Goal: Transaction & Acquisition: Purchase product/service

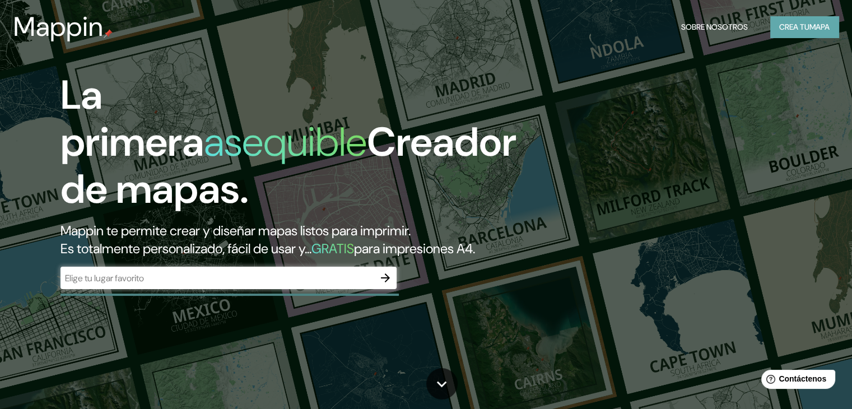
click at [786, 18] on button "Crea tu mapa" at bounding box center [804, 26] width 68 height 21
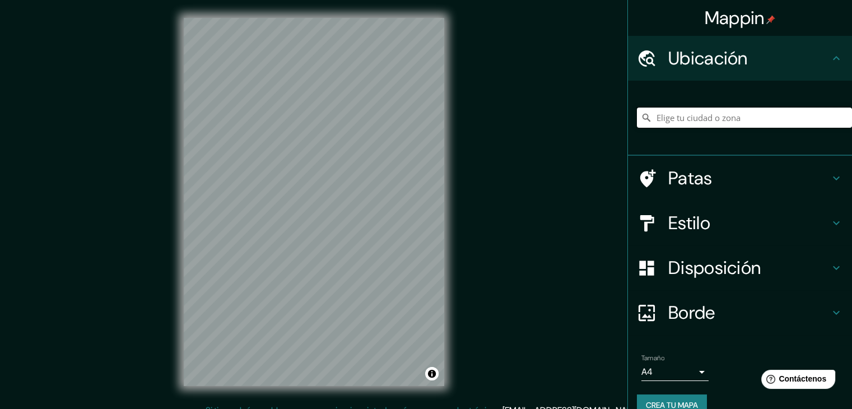
click at [690, 119] on input "Elige tu ciudad o zona" at bounding box center [744, 118] width 215 height 20
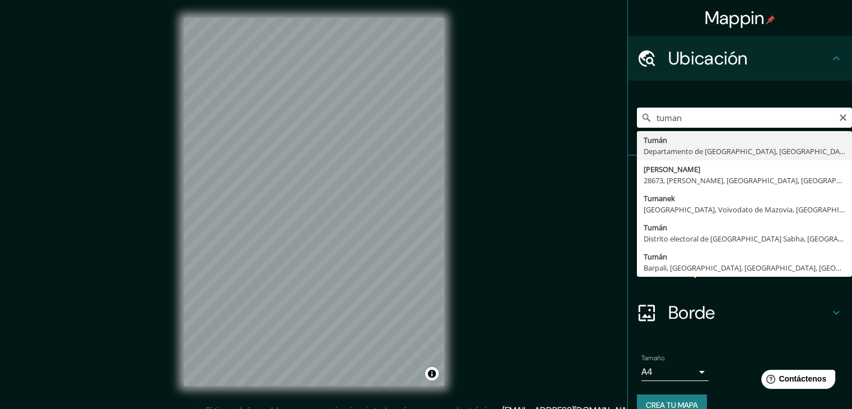
type input "Tuman, Departamento de Lambayeque, [GEOGRAPHIC_DATA]"
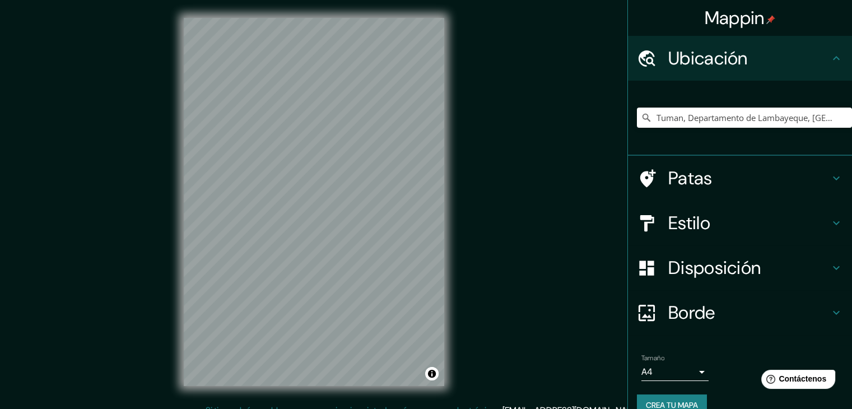
click at [716, 228] on h4 "Estilo" at bounding box center [748, 223] width 161 height 22
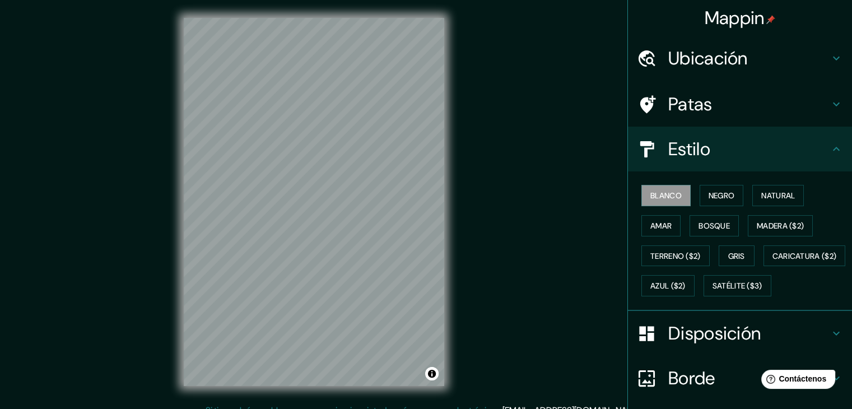
click at [708, 158] on h4 "Estilo" at bounding box center [748, 149] width 161 height 22
click at [829, 145] on icon at bounding box center [835, 148] width 13 height 13
click at [714, 190] on font "Negro" at bounding box center [721, 195] width 26 height 10
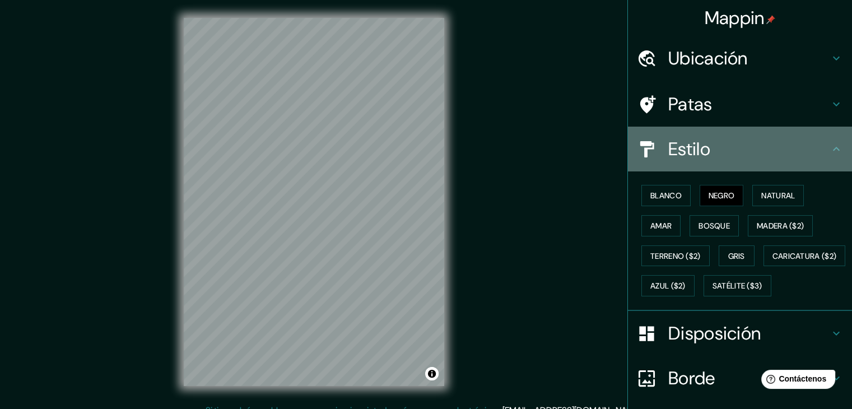
click at [829, 144] on icon at bounding box center [835, 148] width 13 height 13
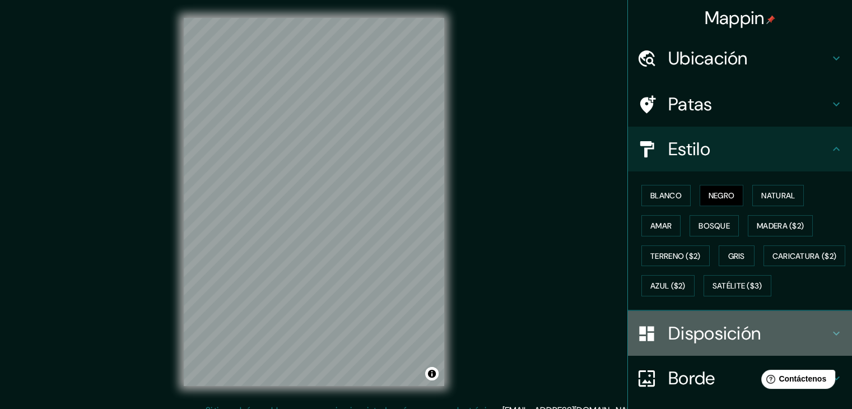
click at [673, 345] on font "Disposición" at bounding box center [714, 333] width 92 height 24
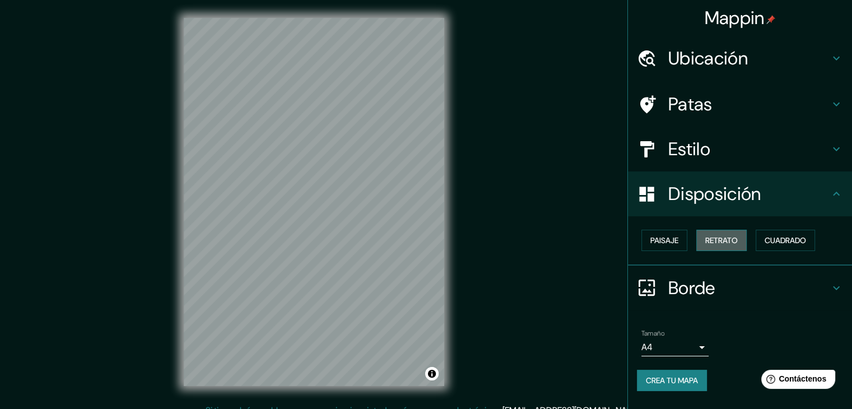
click at [713, 246] on font "Retrato" at bounding box center [721, 240] width 32 height 15
click at [766, 240] on font "Cuadrado" at bounding box center [784, 240] width 41 height 10
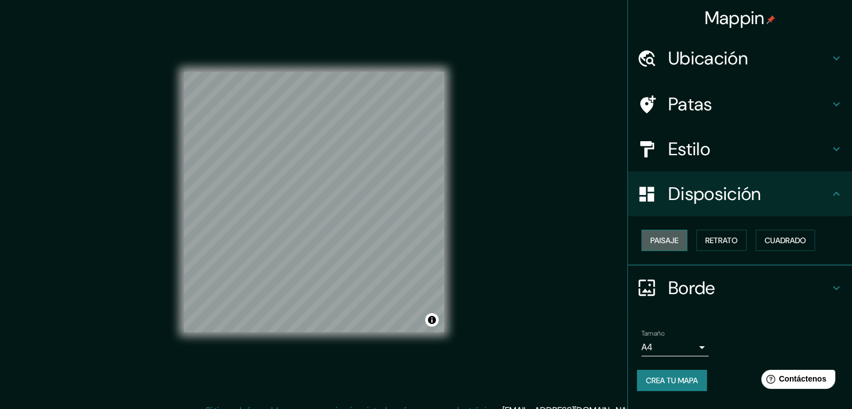
click at [661, 231] on button "Paisaje" at bounding box center [664, 240] width 46 height 21
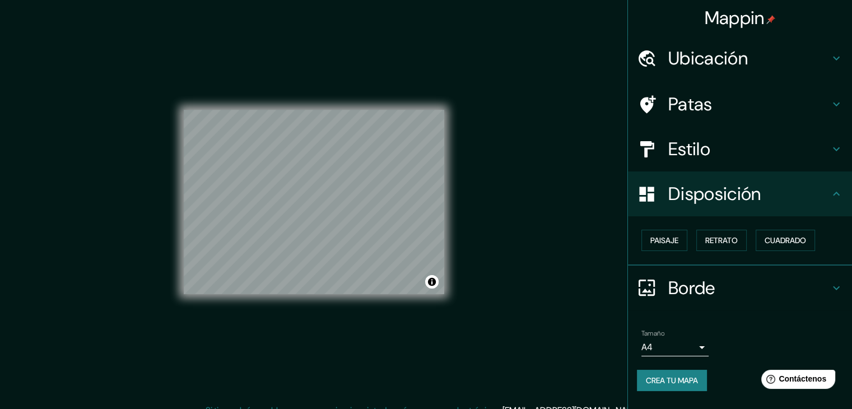
click at [511, 251] on div "Mappin Ubicación Tuman, Departamento de [GEOGRAPHIC_DATA], [GEOGRAPHIC_DATA] Pa…" at bounding box center [426, 211] width 852 height 422
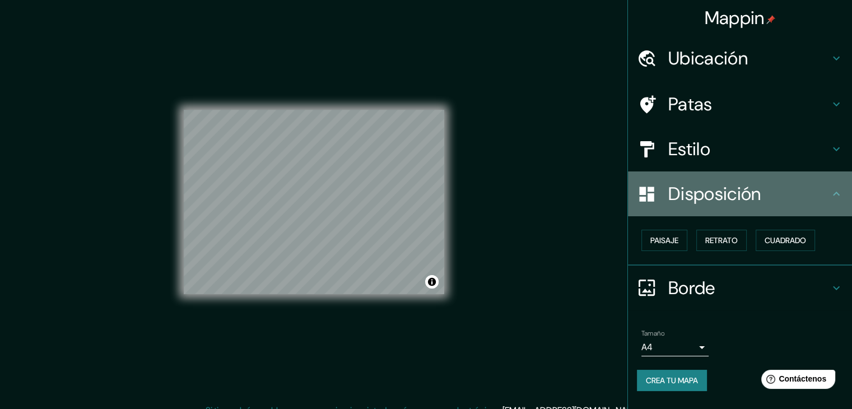
click at [729, 185] on font "Disposición" at bounding box center [714, 194] width 92 height 24
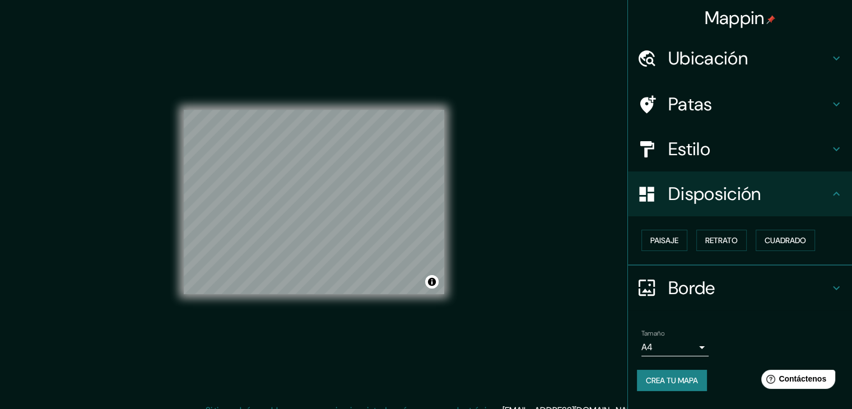
click at [718, 158] on h4 "Estilo" at bounding box center [748, 149] width 161 height 22
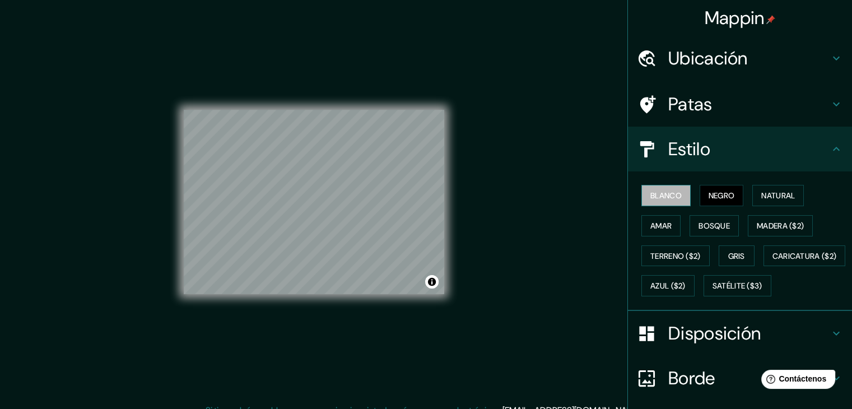
click at [652, 192] on font "Blanco" at bounding box center [665, 195] width 31 height 10
click at [717, 193] on font "Negro" at bounding box center [721, 195] width 26 height 10
click at [775, 198] on font "Natural" at bounding box center [778, 195] width 34 height 10
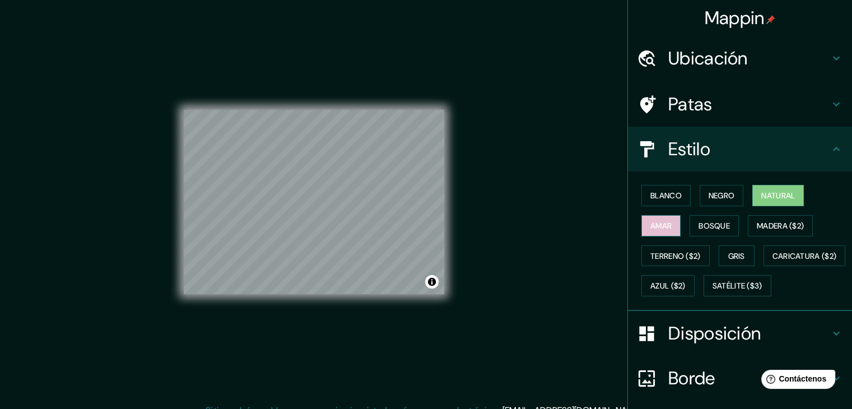
click at [659, 227] on font "Amar" at bounding box center [660, 226] width 21 height 10
click at [707, 225] on font "Bosque" at bounding box center [713, 226] width 31 height 10
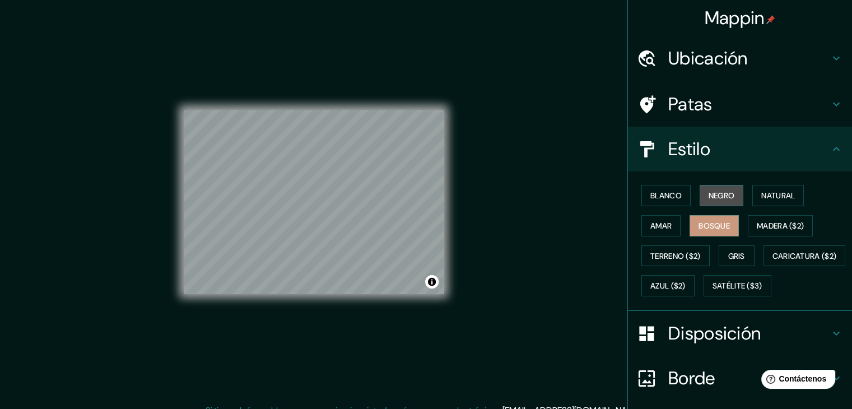
click at [715, 197] on font "Negro" at bounding box center [721, 195] width 26 height 10
